Goal: Task Accomplishment & Management: Manage account settings

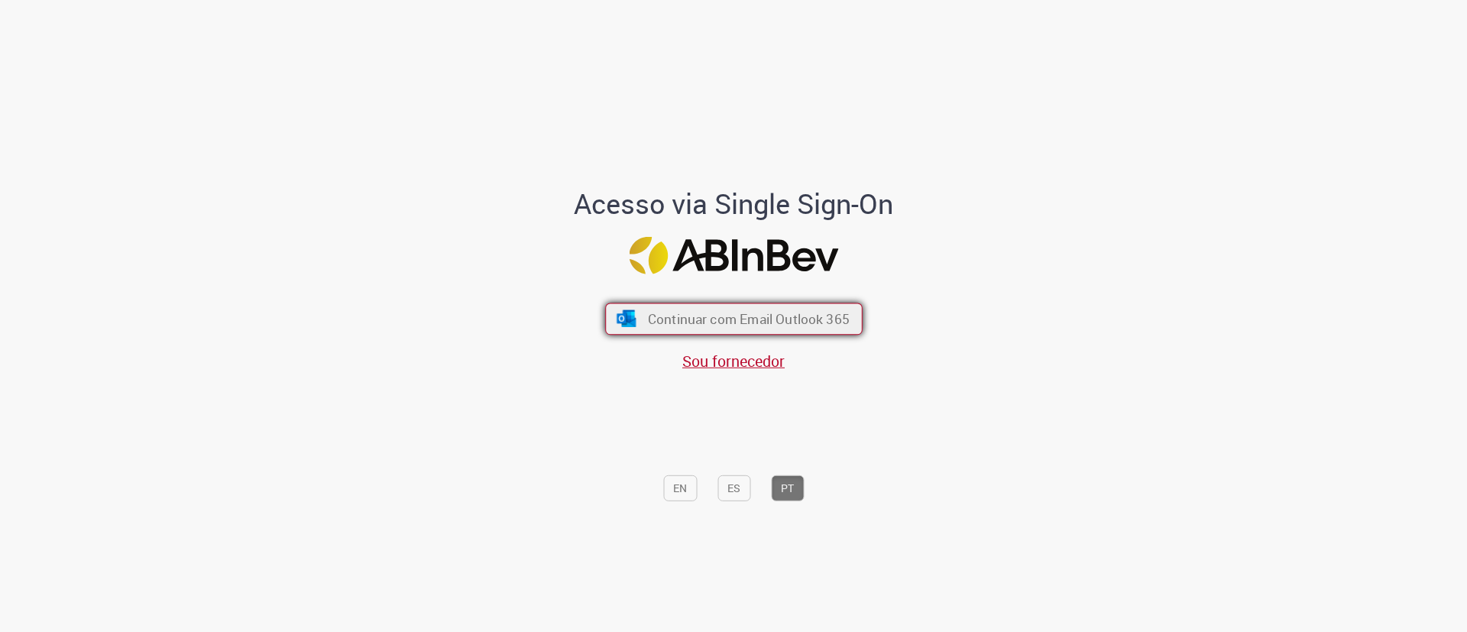
click at [691, 309] on button "Continuar com Email Outlook 365" at bounding box center [734, 319] width 258 height 32
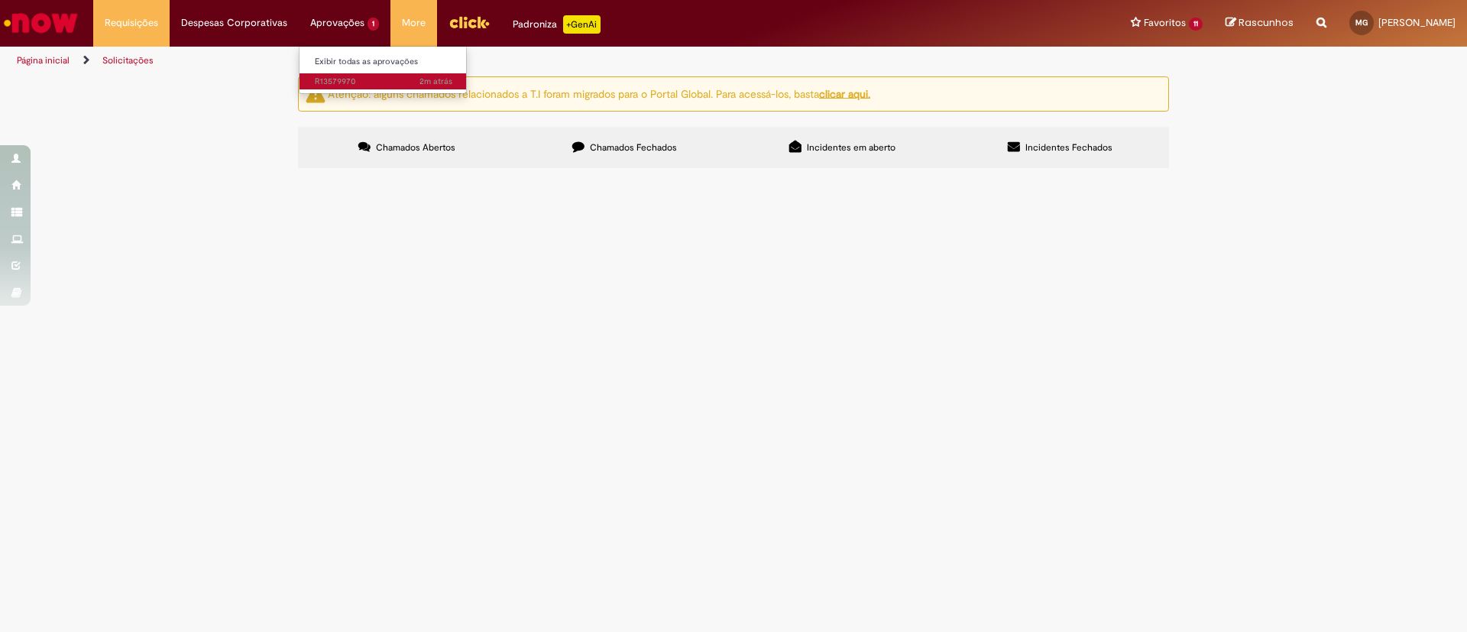
click at [349, 89] on link "2m atrás 2 minutos atrás R13579970" at bounding box center [384, 81] width 168 height 17
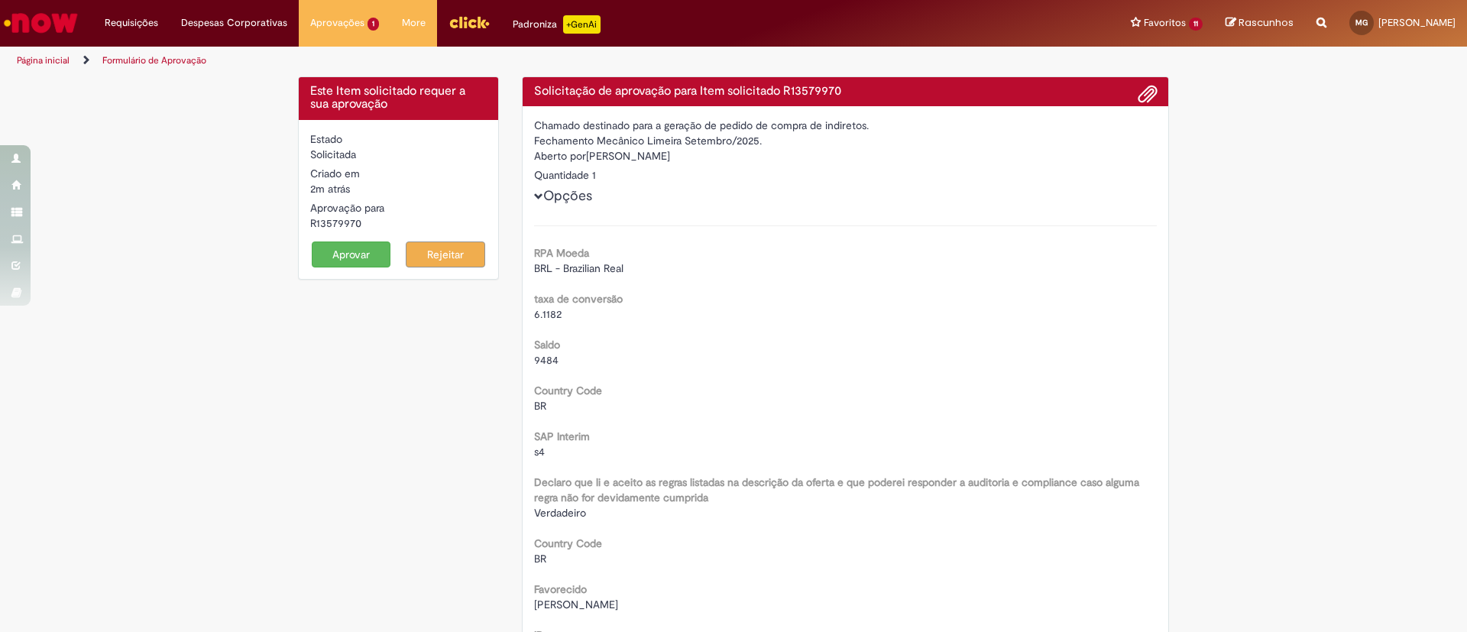
click at [346, 251] on button "Aprovar" at bounding box center [351, 255] width 79 height 26
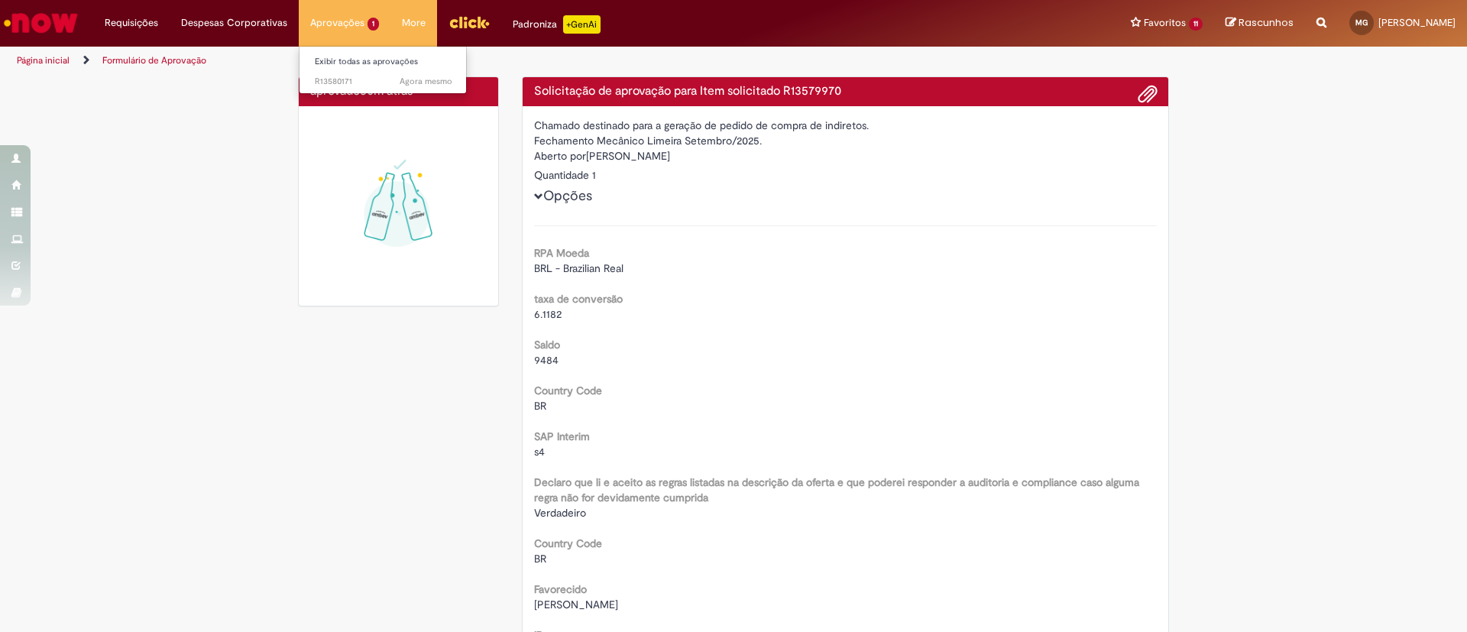
click at [345, 71] on li "Agora mesmo Agora mesmo R13580171" at bounding box center [384, 80] width 168 height 20
click at [348, 83] on span "Agora mesmo Agora mesmo R13580171" at bounding box center [384, 82] width 138 height 12
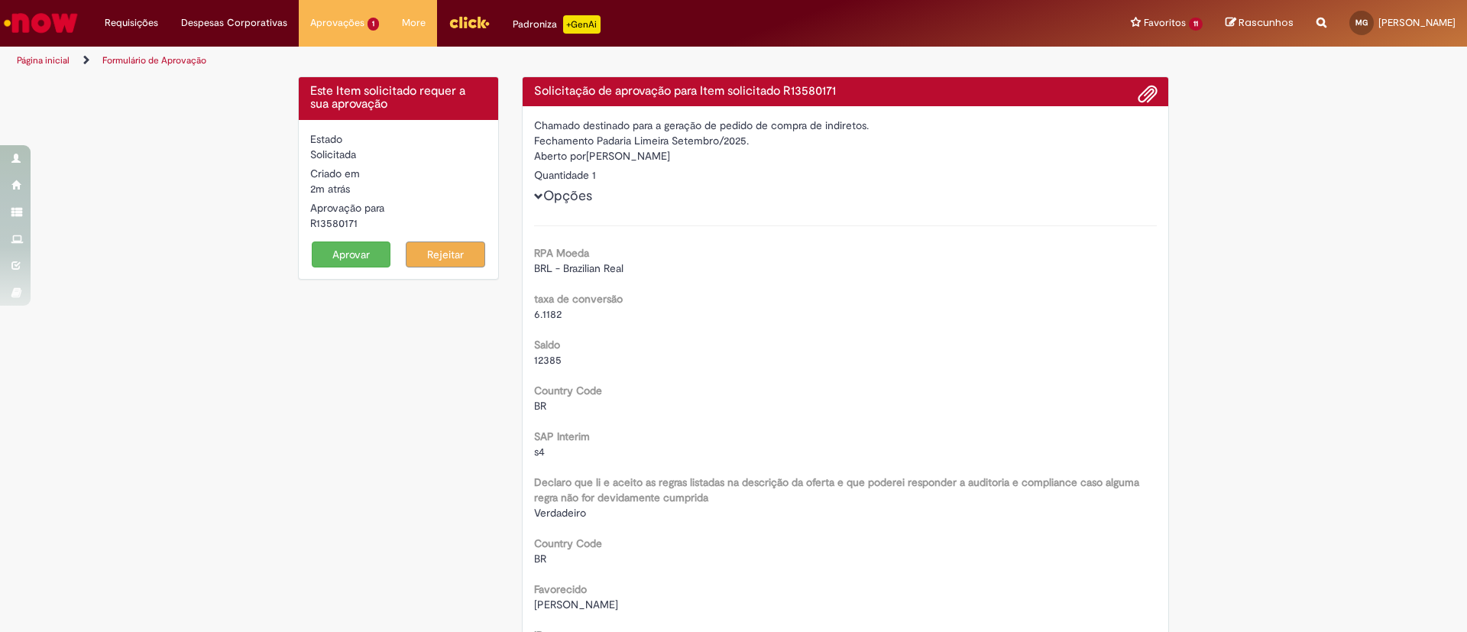
click at [331, 248] on button "Aprovar" at bounding box center [351, 255] width 79 height 26
